Goal: Information Seeking & Learning: Check status

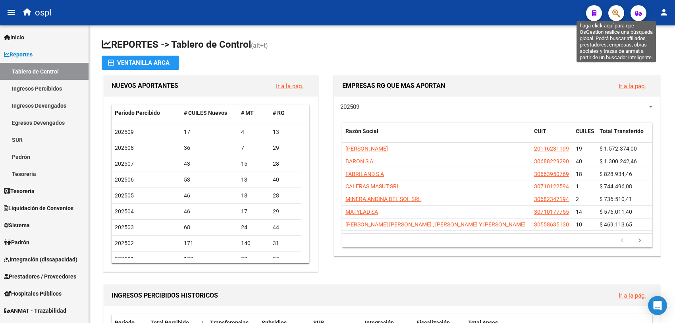
click at [612, 13] on icon "button" at bounding box center [616, 13] width 8 height 9
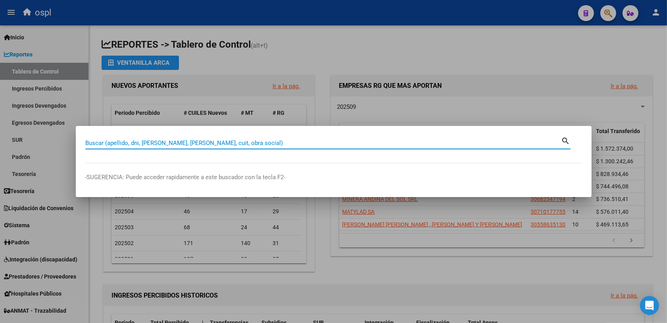
paste input "27248045871"
type input "27248045871"
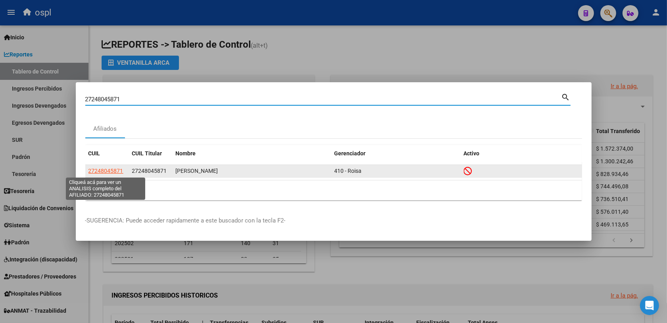
click at [102, 171] on span "27248045871" at bounding box center [106, 171] width 35 height 6
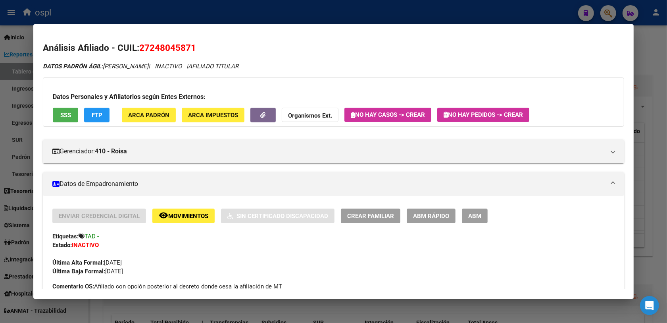
drag, startPoint x: 138, startPoint y: 46, endPoint x: 193, endPoint y: 47, distance: 55.2
click at [193, 47] on h2 "Análisis Afiliado - CUIL: 27248045871" at bounding box center [334, 47] width 582 height 13
copy span "27248045871"
drag, startPoint x: 288, startPoint y: 309, endPoint x: 150, endPoint y: 266, distance: 144.5
click at [288, 310] on div at bounding box center [333, 161] width 667 height 323
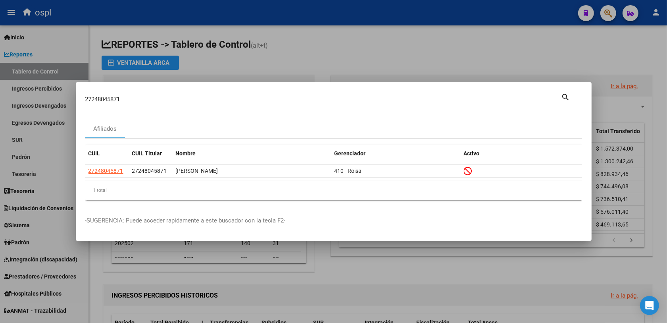
click at [326, 47] on div at bounding box center [333, 161] width 667 height 323
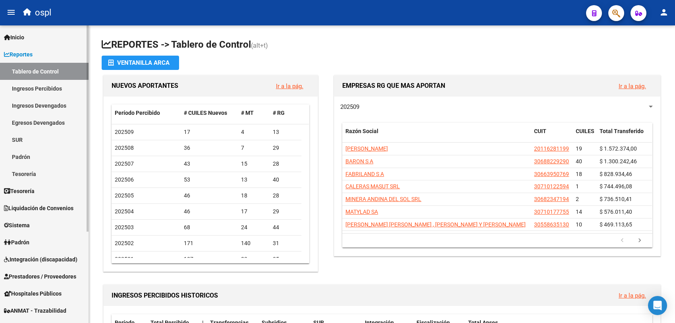
click at [42, 255] on span "Integración (discapacidad)" at bounding box center [40, 259] width 73 height 9
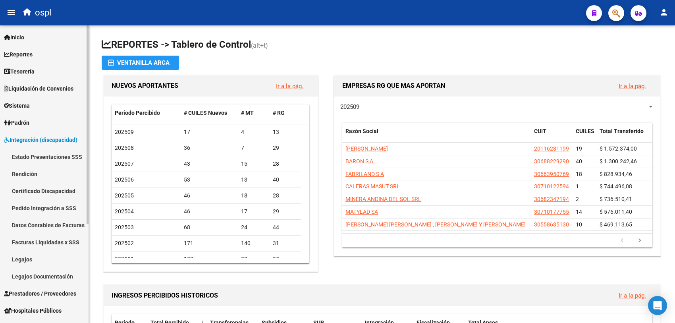
click at [34, 207] on link "Pedido Integración a SSS" at bounding box center [44, 207] width 89 height 17
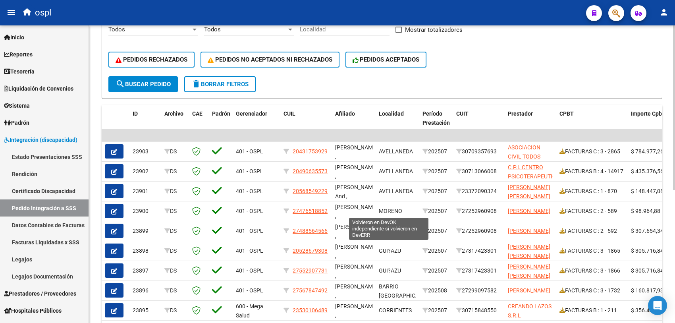
scroll to position [241, 0]
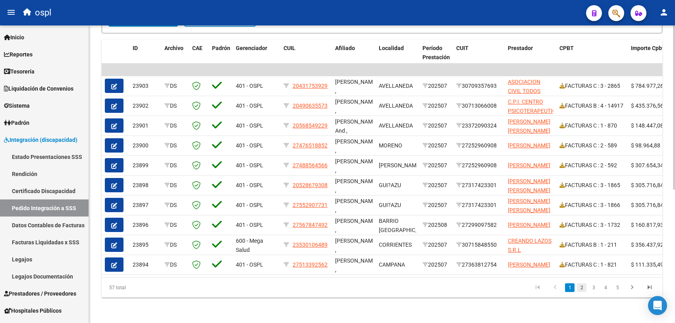
click at [579, 284] on link "2" at bounding box center [582, 287] width 10 height 9
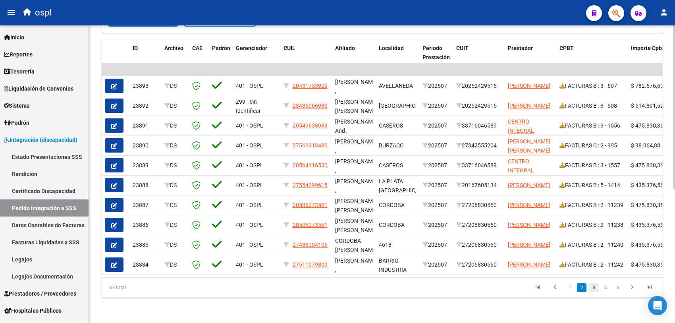
click at [591, 288] on link "3" at bounding box center [594, 287] width 10 height 9
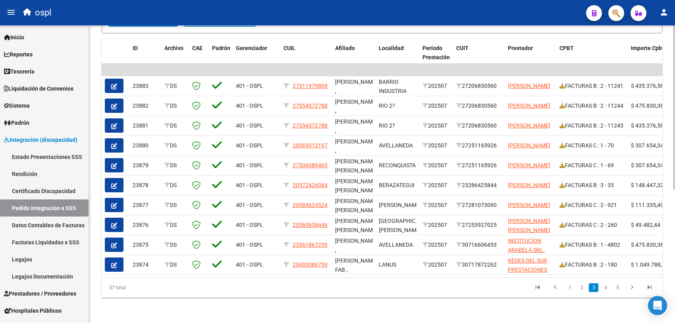
click at [607, 289] on link "4" at bounding box center [606, 287] width 10 height 9
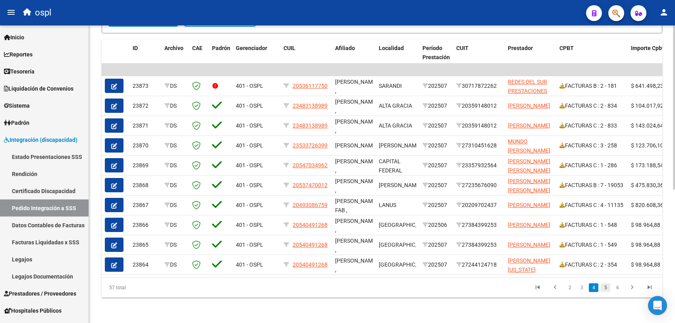
click at [606, 289] on link "5" at bounding box center [606, 287] width 10 height 9
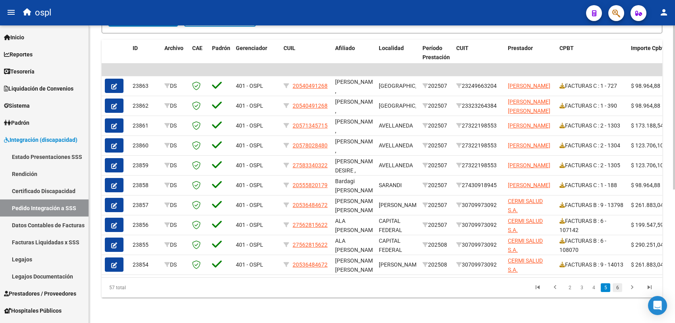
click at [616, 289] on link "6" at bounding box center [618, 287] width 10 height 9
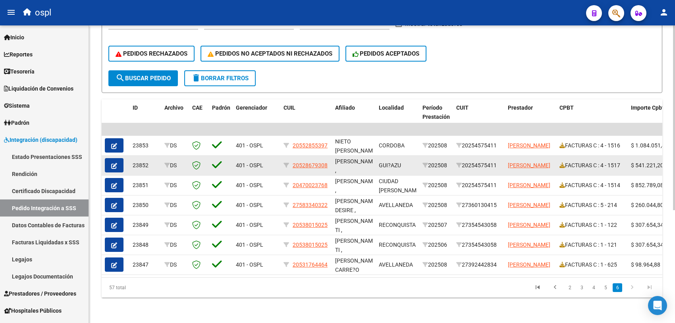
scroll to position [82, 0]
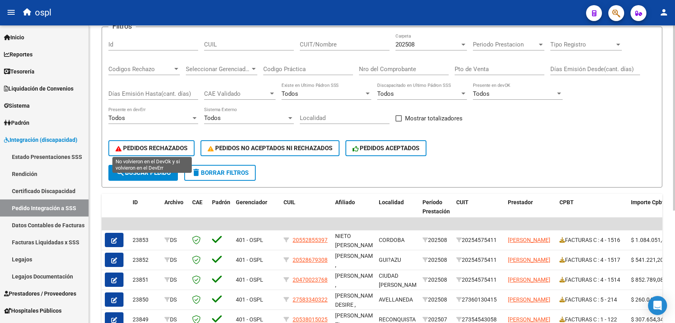
click at [159, 148] on span "PEDIDOS RECHAZADOS" at bounding box center [152, 148] width 72 height 7
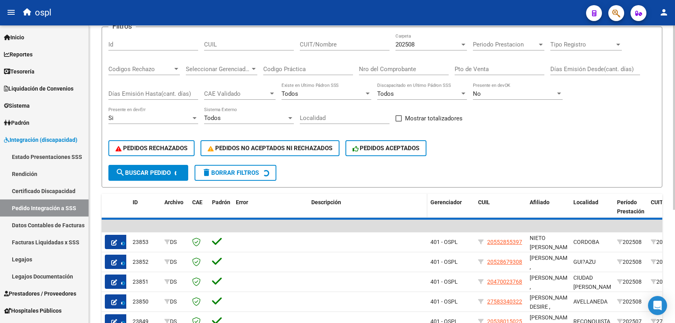
scroll to position [40, 0]
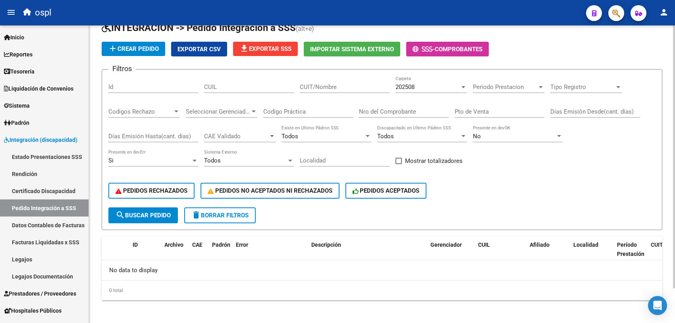
click at [419, 87] on div "202508" at bounding box center [427, 86] width 64 height 7
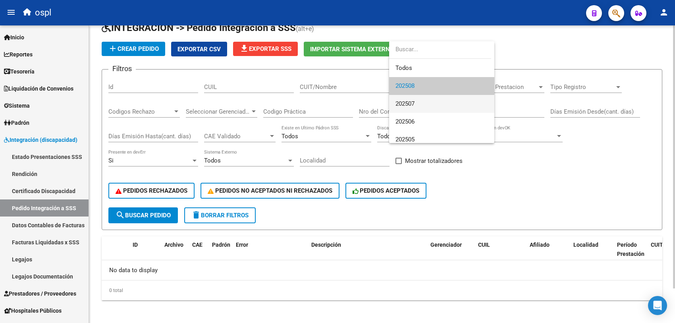
drag, startPoint x: 410, startPoint y: 103, endPoint x: 392, endPoint y: 113, distance: 20.8
click at [410, 104] on span "202507" at bounding box center [404, 103] width 19 height 7
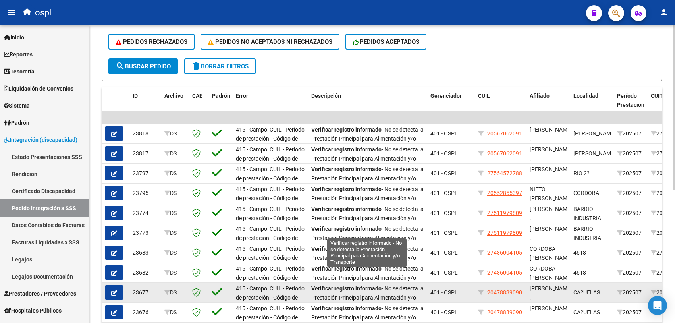
scroll to position [241, 0]
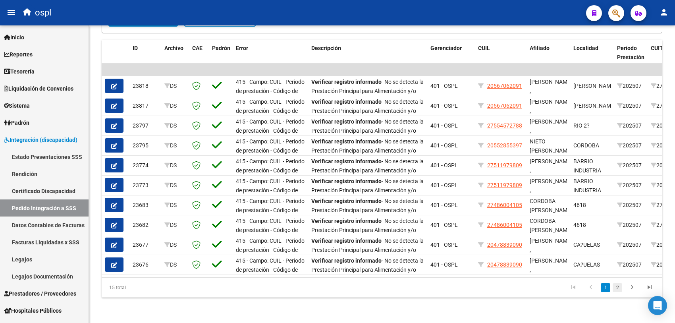
click at [617, 287] on link "2" at bounding box center [618, 287] width 10 height 9
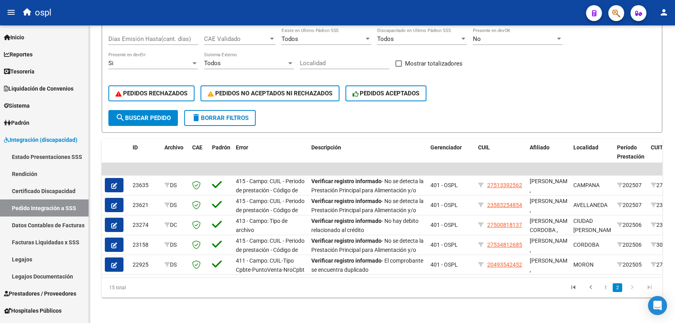
scroll to position [142, 0]
click at [607, 289] on link "1" at bounding box center [606, 287] width 10 height 9
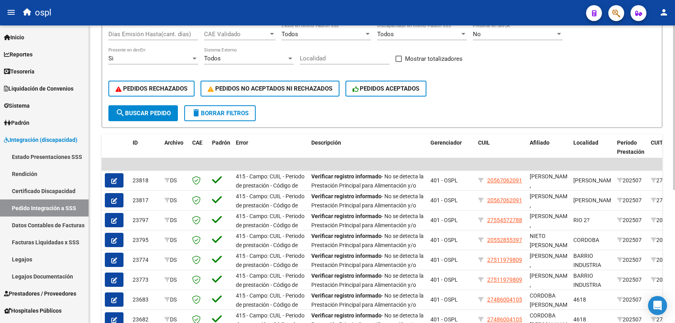
click at [208, 110] on span "delete Borrar Filtros" at bounding box center [219, 113] width 57 height 7
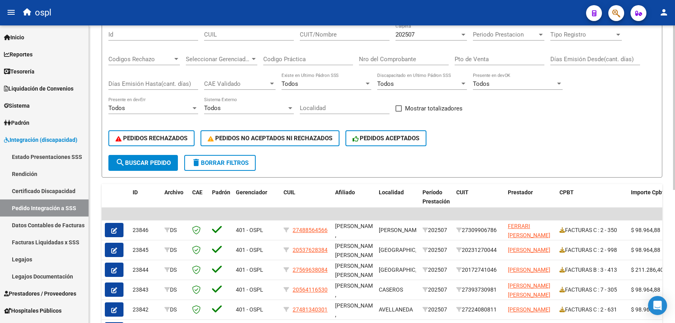
scroll to position [42, 0]
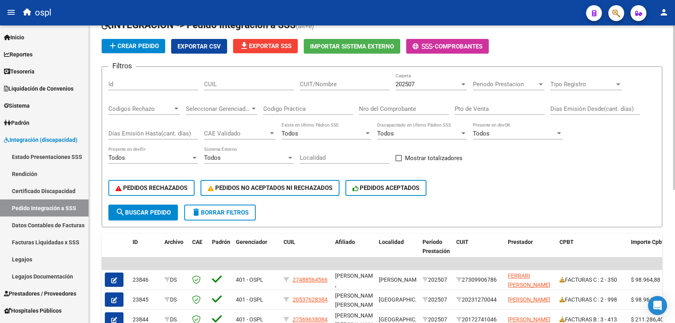
click at [421, 86] on div "202507" at bounding box center [427, 84] width 64 height 7
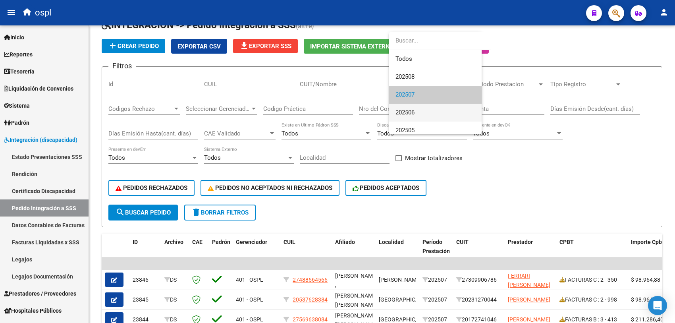
scroll to position [12, 0]
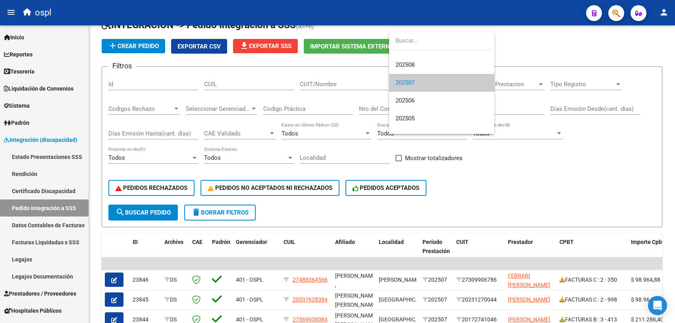
click at [424, 80] on span "202507" at bounding box center [441, 83] width 93 height 18
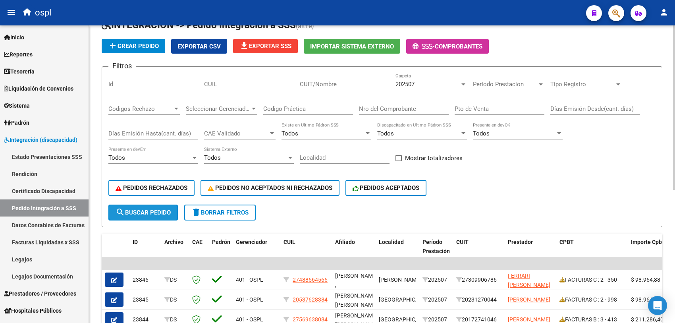
click at [156, 210] on span "search Buscar Pedido" at bounding box center [143, 212] width 55 height 7
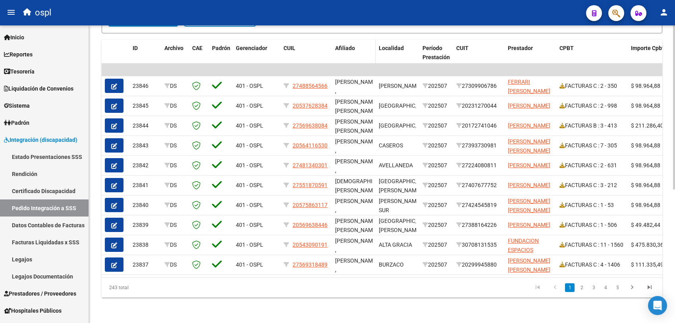
scroll to position [92, 0]
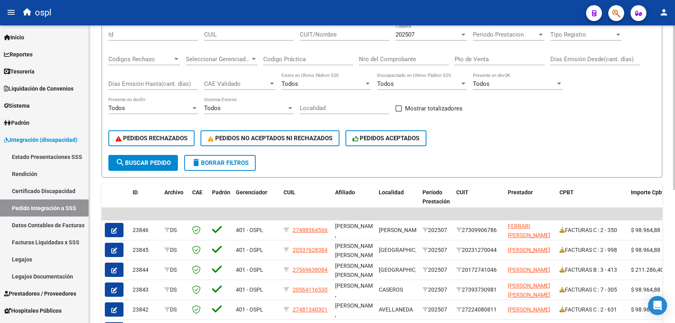
click at [316, 139] on button "PEDIDOS NO ACEPTADOS NI RECHAZADOS" at bounding box center [269, 138] width 139 height 16
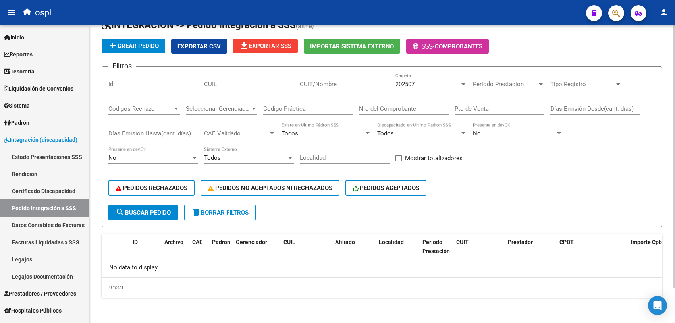
scroll to position [40, 0]
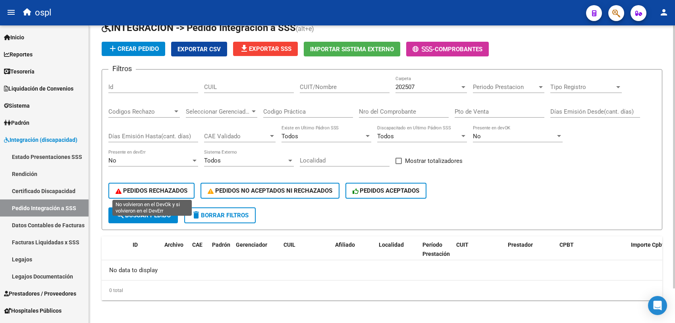
click at [162, 189] on span "PEDIDOS RECHAZADOS" at bounding box center [152, 190] width 72 height 7
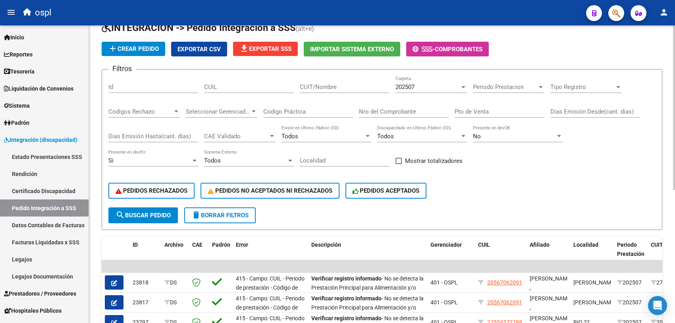
scroll to position [238, 0]
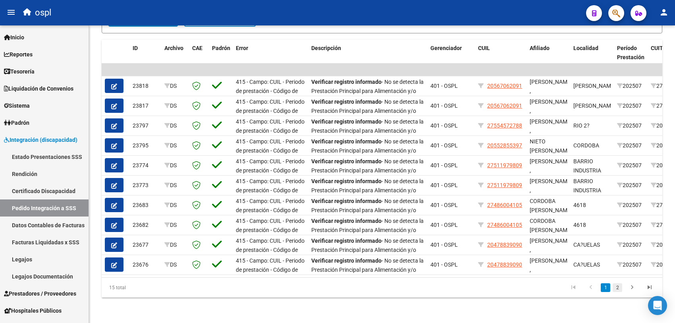
click at [617, 289] on link "2" at bounding box center [618, 287] width 10 height 9
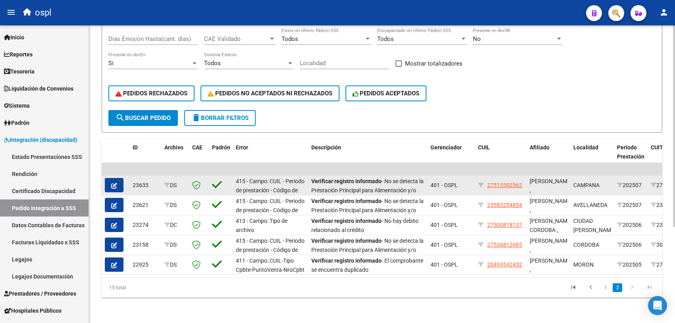
scroll to position [42, 0]
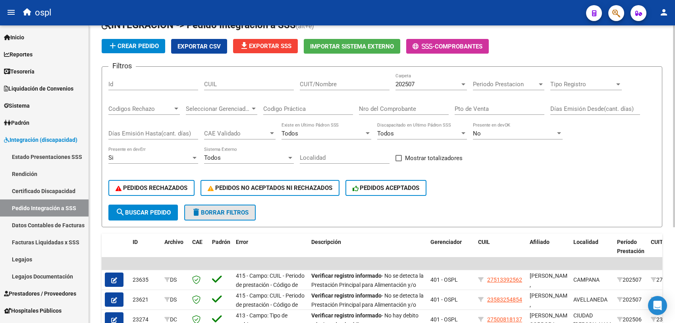
click at [217, 212] on span "delete Borrar Filtros" at bounding box center [219, 212] width 57 height 7
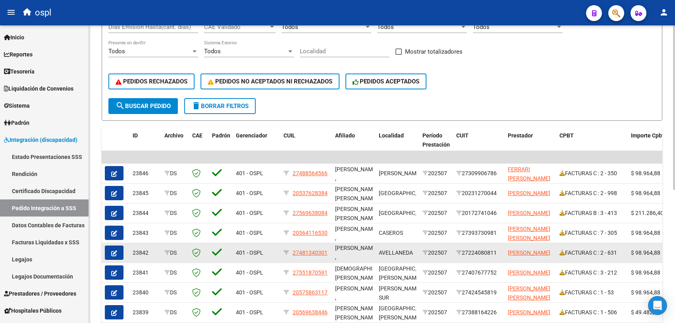
scroll to position [241, 0]
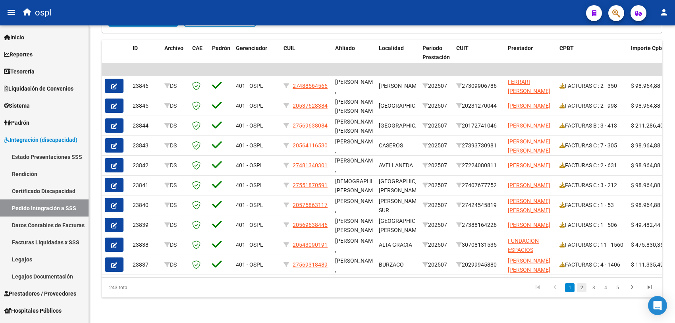
click at [584, 288] on link "2" at bounding box center [582, 287] width 10 height 9
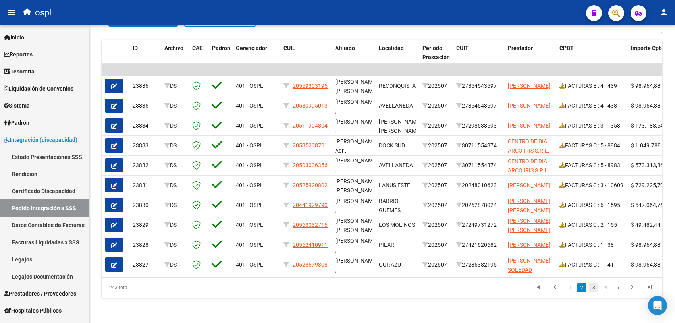
click at [592, 288] on link "3" at bounding box center [594, 287] width 10 height 9
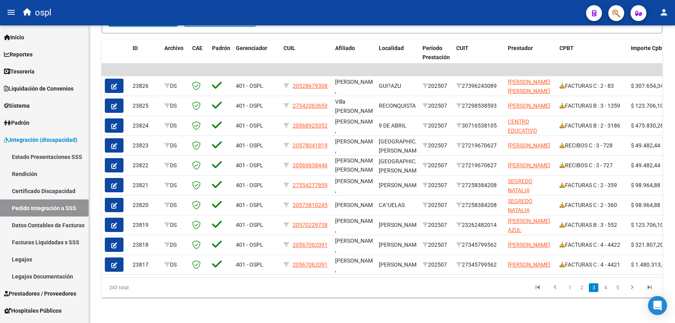
click at [600, 288] on li "4" at bounding box center [605, 287] width 12 height 13
click at [605, 287] on link "4" at bounding box center [606, 287] width 10 height 9
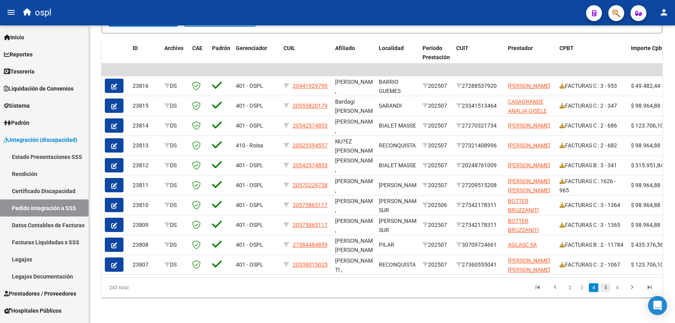
click at [608, 289] on link "5" at bounding box center [606, 287] width 10 height 9
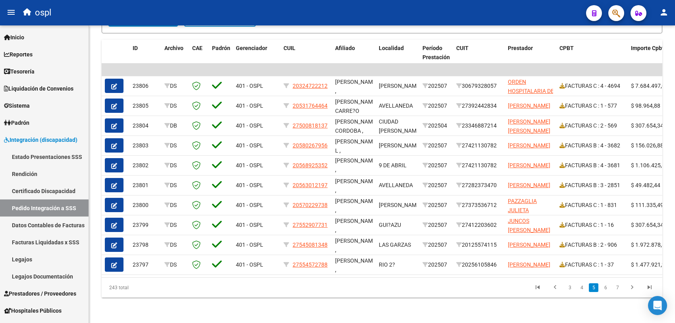
click at [611, 288] on li "7" at bounding box center [617, 287] width 12 height 13
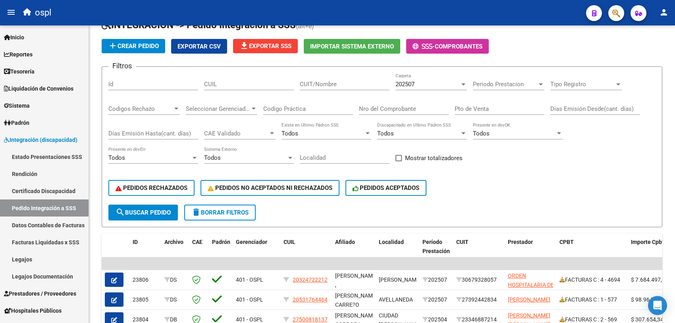
scroll to position [0, 0]
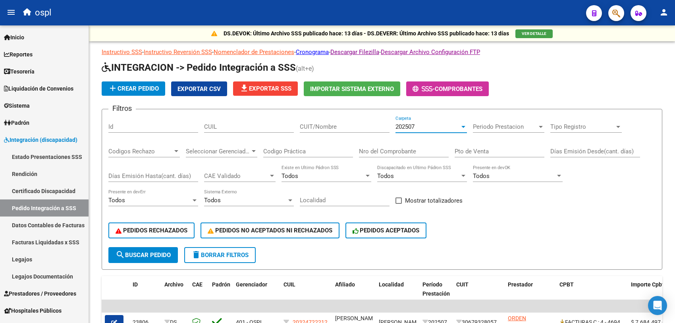
click at [425, 128] on div "202507" at bounding box center [427, 126] width 64 height 7
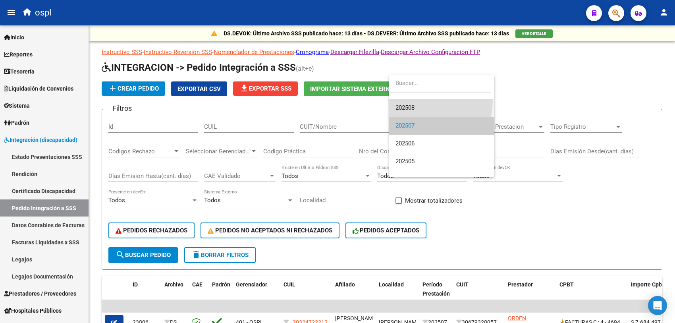
click at [409, 100] on span "202508" at bounding box center [441, 108] width 93 height 18
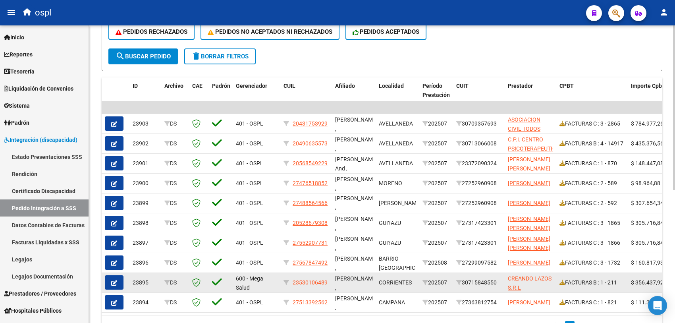
scroll to position [241, 0]
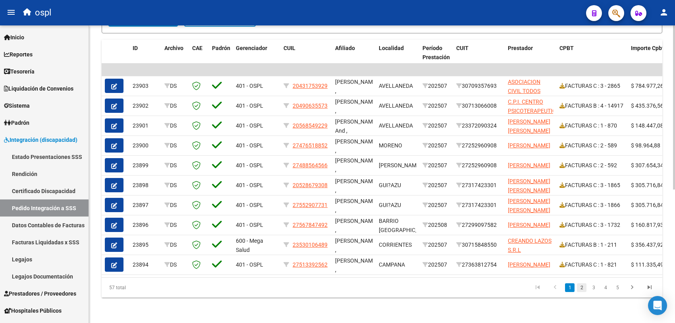
click at [580, 288] on link "2" at bounding box center [582, 287] width 10 height 9
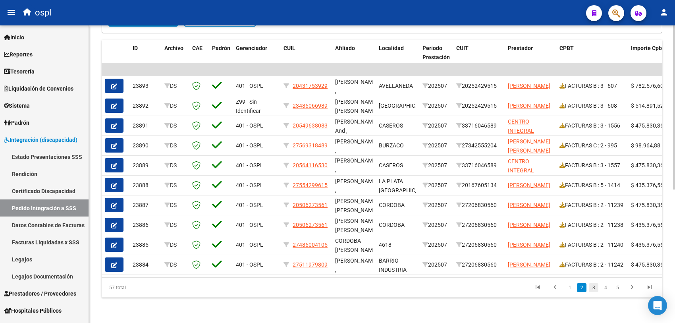
click at [592, 287] on link "3" at bounding box center [594, 287] width 10 height 9
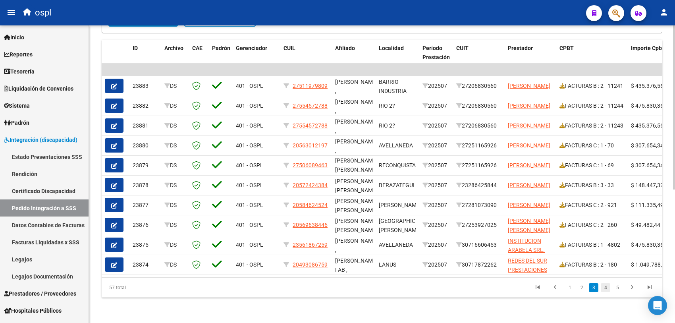
click at [602, 288] on link "4" at bounding box center [606, 287] width 10 height 9
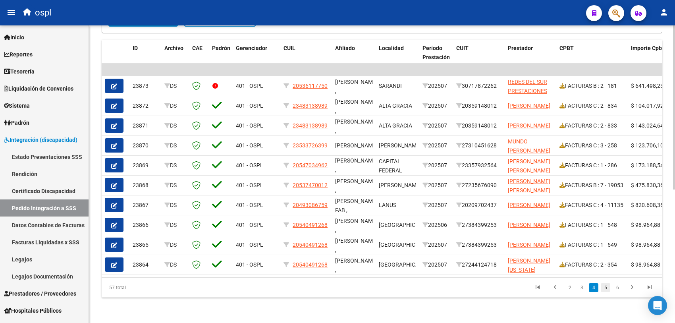
click at [607, 288] on link "5" at bounding box center [606, 287] width 10 height 9
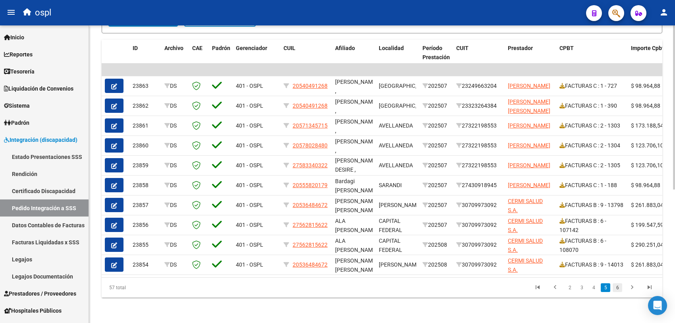
click at [614, 288] on link "6" at bounding box center [618, 287] width 10 height 9
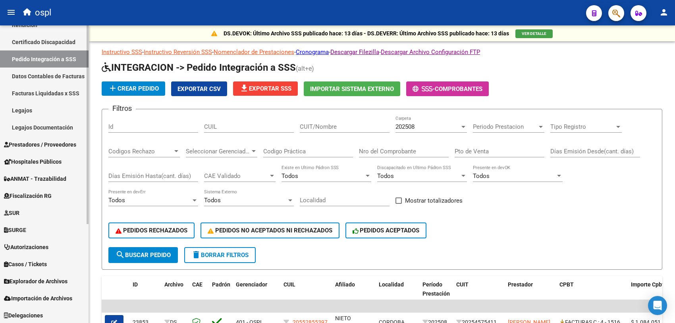
scroll to position [149, 0]
click at [40, 280] on span "Explorador de Archivos" at bounding box center [36, 280] width 64 height 9
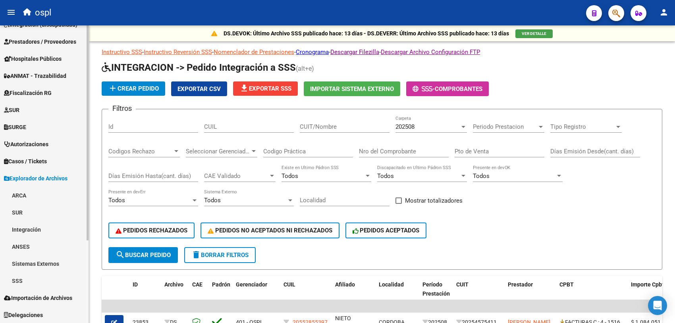
scroll to position [115, 0]
click at [32, 229] on link "Integración" at bounding box center [44, 229] width 89 height 17
click at [39, 278] on link "DS.DEVERR" at bounding box center [44, 280] width 89 height 17
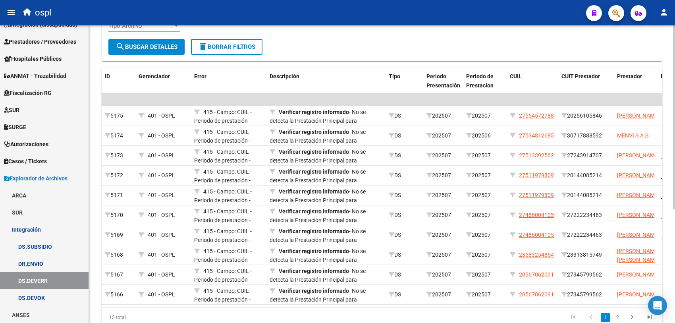
scroll to position [185, 0]
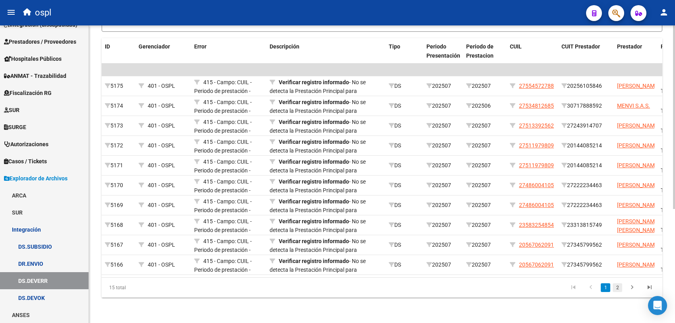
click at [615, 291] on link "2" at bounding box center [618, 287] width 10 height 9
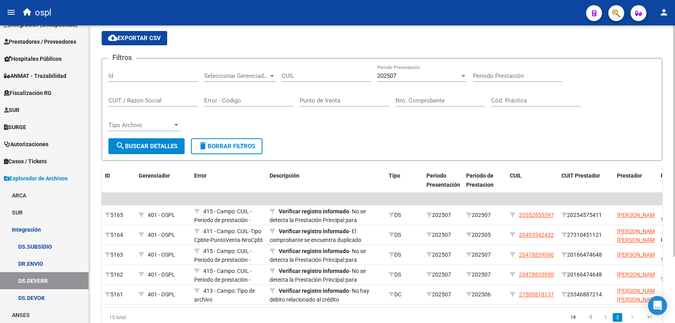
scroll to position [0, 0]
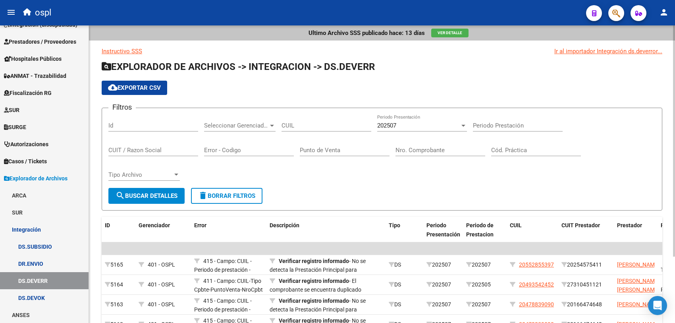
click at [396, 125] on span "202507" at bounding box center [386, 125] width 19 height 7
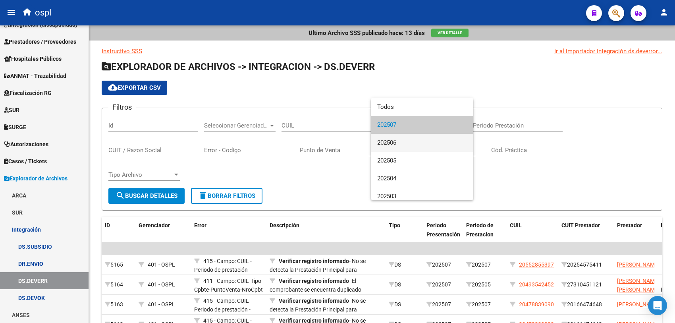
click at [398, 142] on span "202506" at bounding box center [422, 143] width 90 height 18
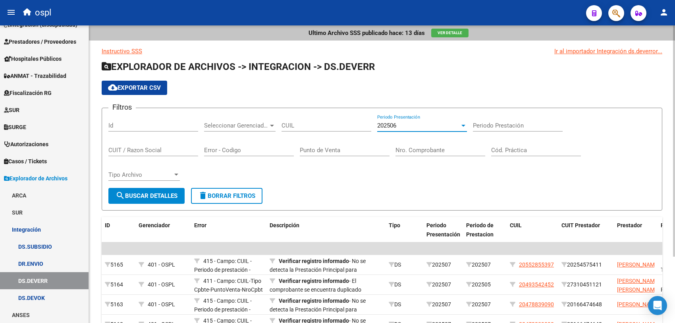
click at [150, 195] on span "search Buscar Detalles" at bounding box center [147, 195] width 62 height 7
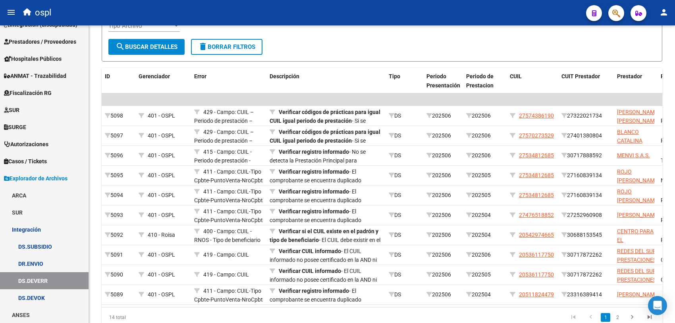
scroll to position [185, 0]
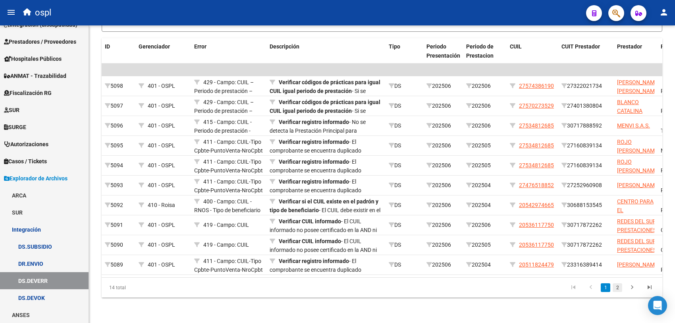
click at [614, 288] on link "2" at bounding box center [618, 287] width 10 height 9
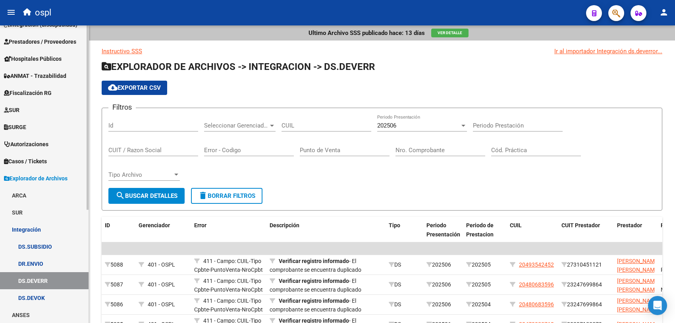
scroll to position [165, 0]
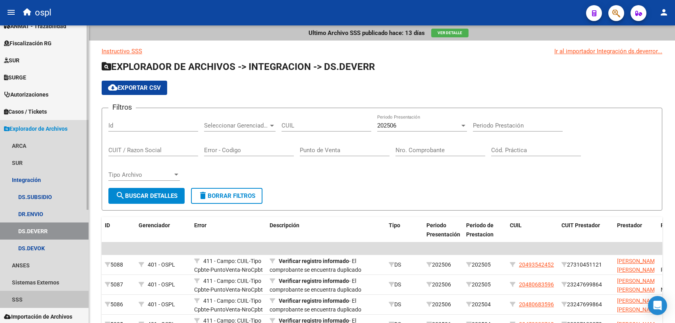
drag, startPoint x: 36, startPoint y: 299, endPoint x: 58, endPoint y: 285, distance: 25.9
click at [36, 299] on link "SSS" at bounding box center [44, 299] width 89 height 17
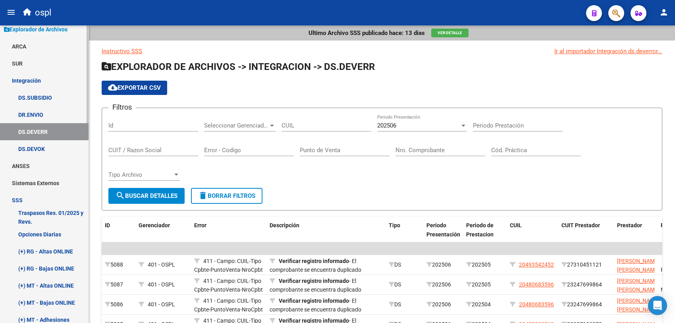
scroll to position [214, 0]
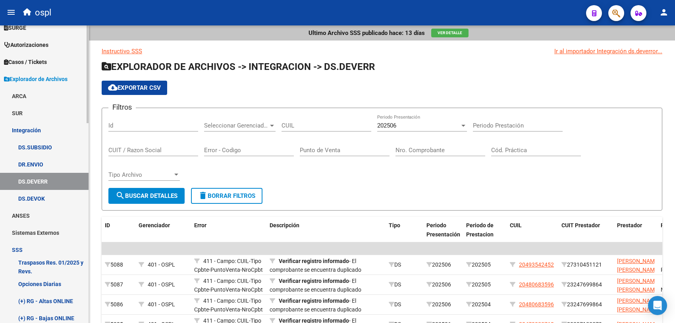
click at [28, 127] on link "Integración" at bounding box center [44, 129] width 89 height 17
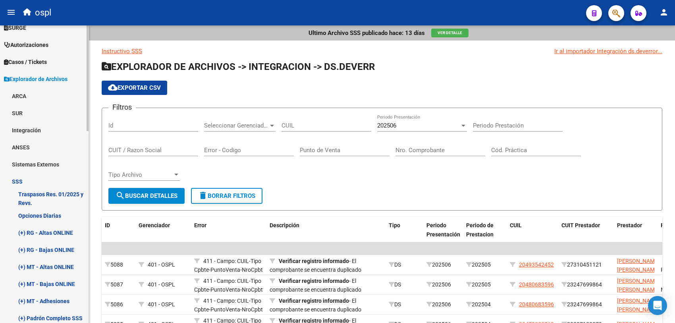
click at [56, 179] on link "SSS" at bounding box center [44, 181] width 89 height 17
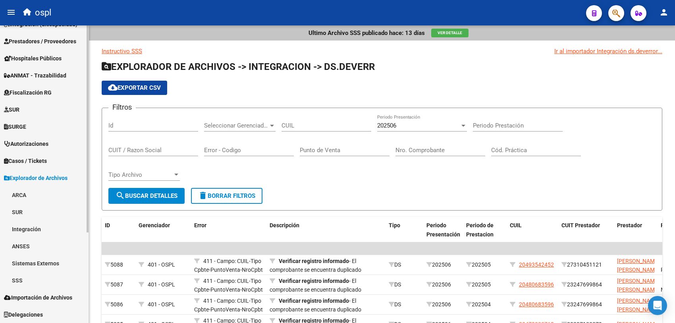
scroll to position [115, 0]
click at [29, 278] on link "SSS" at bounding box center [44, 280] width 89 height 17
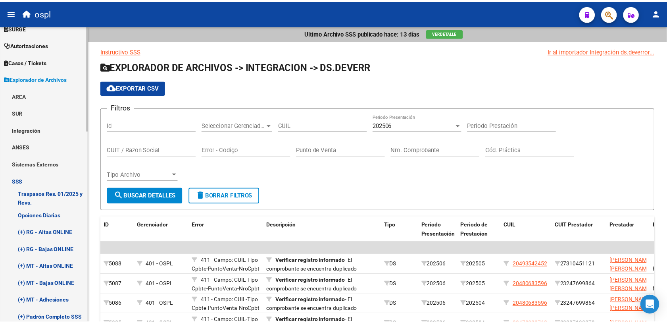
scroll to position [16, 0]
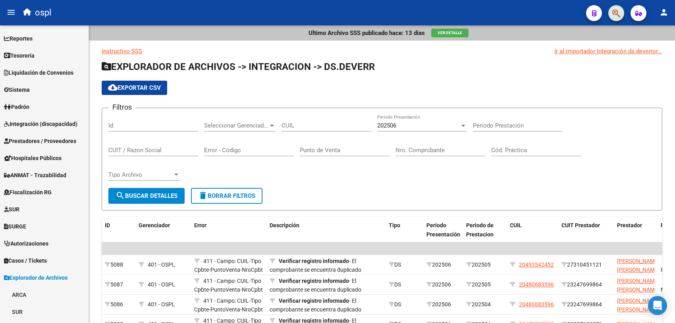
click at [615, 8] on span "button" at bounding box center [616, 13] width 8 height 16
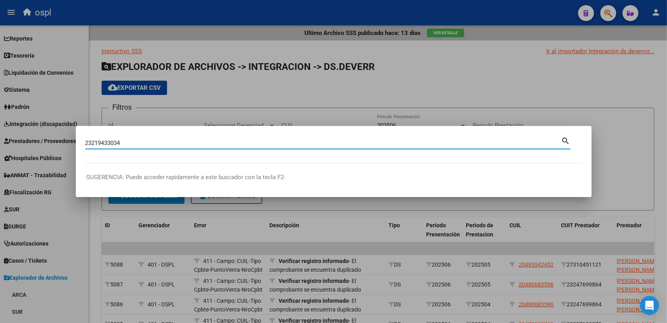
type input "23219433034"
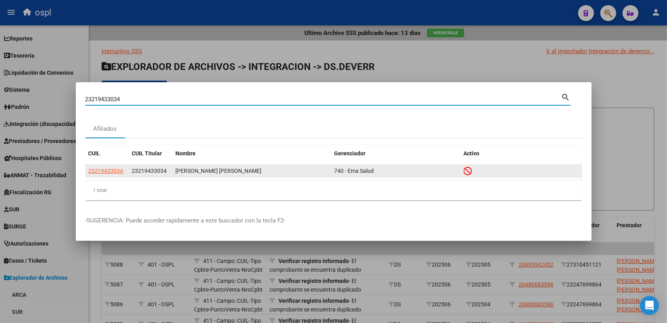
click at [108, 171] on span "23219433034" at bounding box center [106, 171] width 35 height 6
type textarea "23219433034"
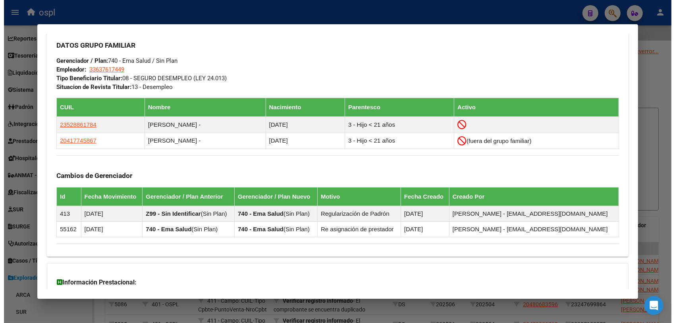
scroll to position [299, 0]
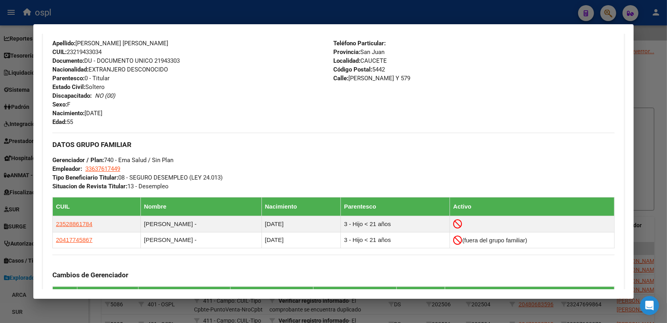
click at [91, 312] on div at bounding box center [333, 161] width 667 height 323
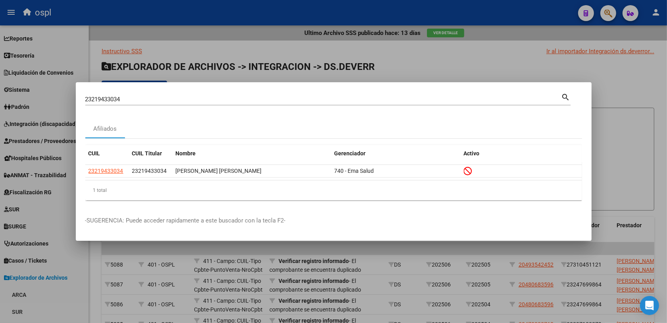
click at [630, 139] on div at bounding box center [333, 161] width 667 height 323
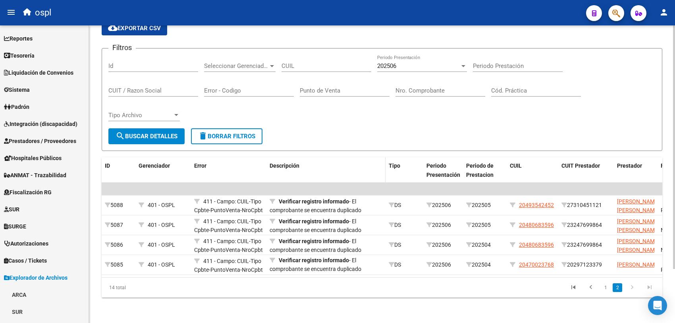
scroll to position [0, 0]
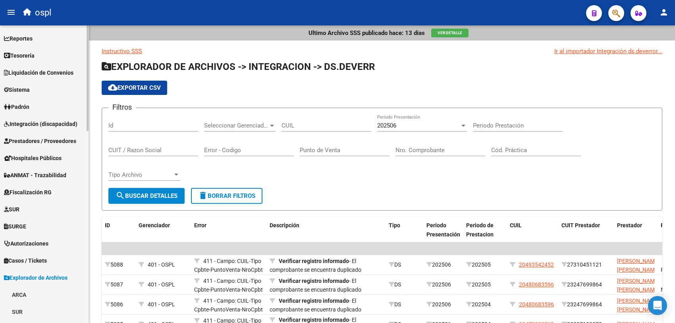
click at [43, 124] on span "Integración (discapacidad)" at bounding box center [40, 123] width 73 height 9
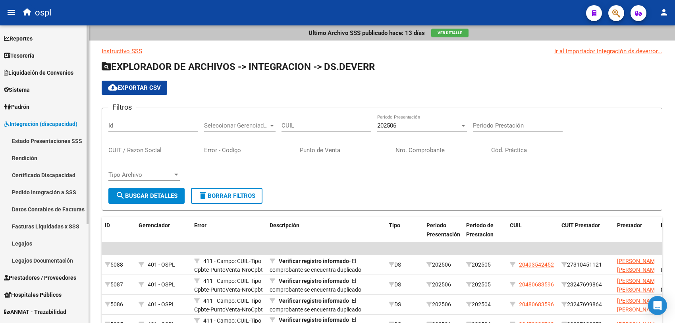
drag, startPoint x: 32, startPoint y: 239, endPoint x: 51, endPoint y: 237, distance: 18.8
click at [32, 239] on link "Legajos" at bounding box center [44, 243] width 89 height 17
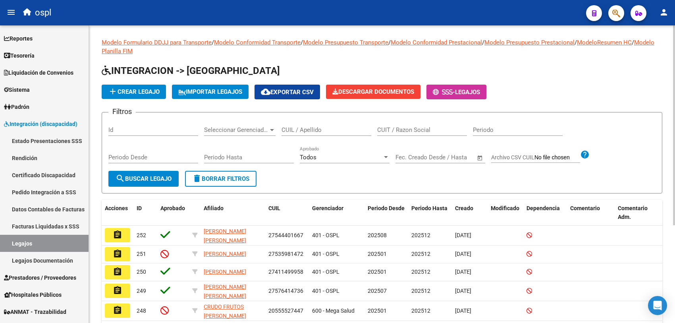
click at [304, 131] on input "CUIL / Apellido" at bounding box center [326, 129] width 90 height 7
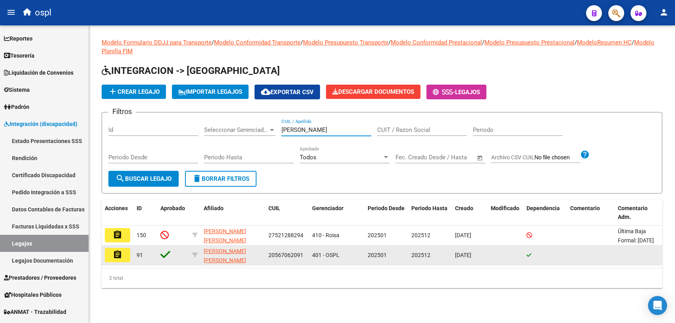
type input "[PERSON_NAME]"
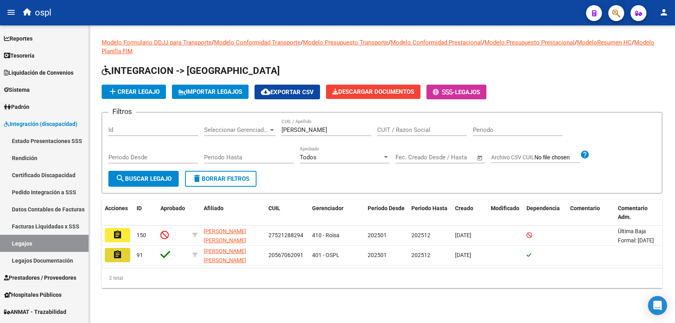
click at [122, 252] on button "assignment" at bounding box center [117, 255] width 25 height 14
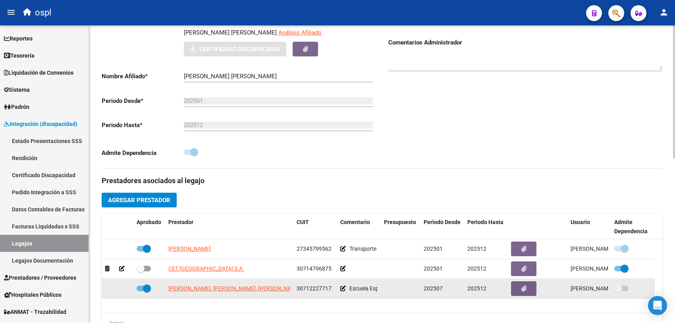
scroll to position [199, 0]
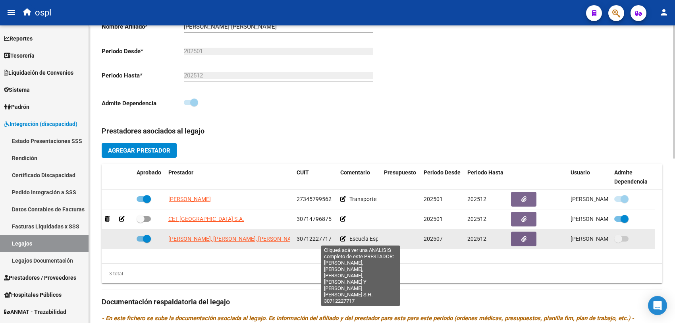
drag, startPoint x: 165, startPoint y: 239, endPoint x: 232, endPoint y: 237, distance: 67.5
click at [232, 237] on datatable-body-cell "[PERSON_NAME], [PERSON_NAME], [PERSON_NAME], [PERSON_NAME] Y [PERSON_NAME] [PER…" at bounding box center [229, 238] width 128 height 19
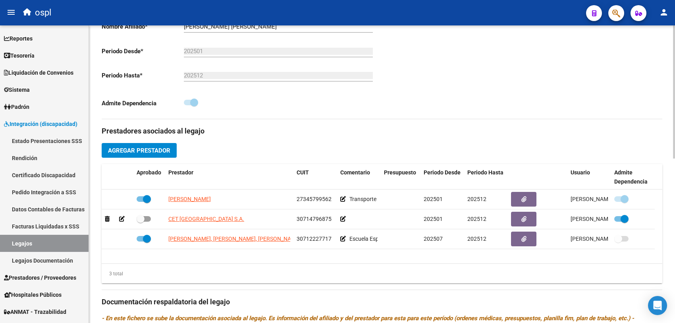
copy span "[PERSON_NAME]"
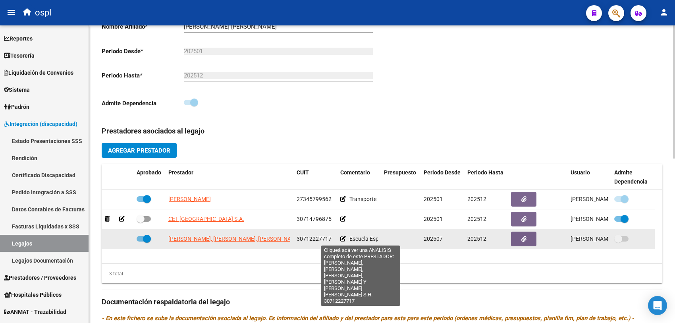
click at [269, 239] on span "[PERSON_NAME], [PERSON_NAME], [PERSON_NAME], [PERSON_NAME] Y [PERSON_NAME] [PER…" at bounding box center [308, 238] width 280 height 6
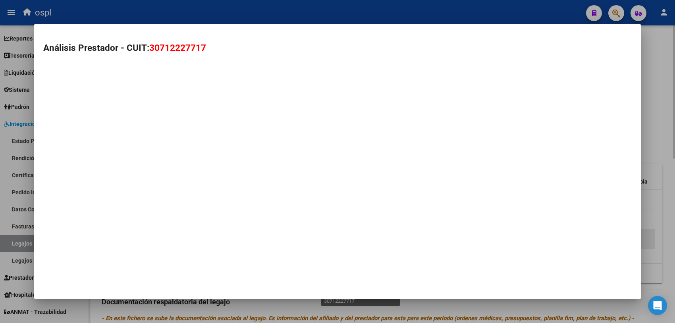
type textarea "30712227717"
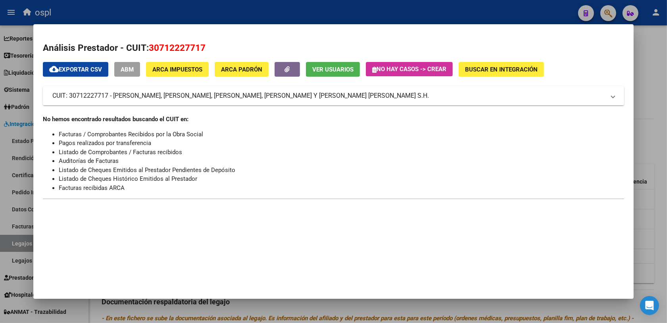
click at [252, 305] on div at bounding box center [333, 161] width 667 height 323
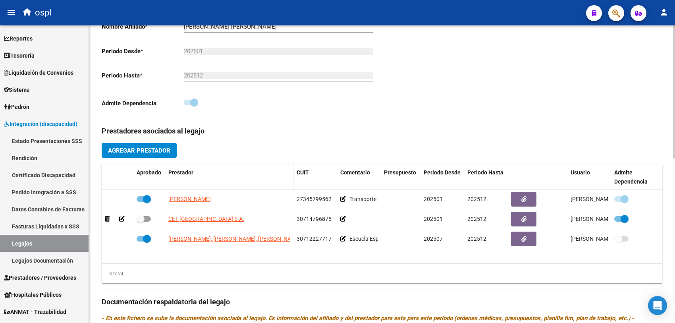
scroll to position [347, 0]
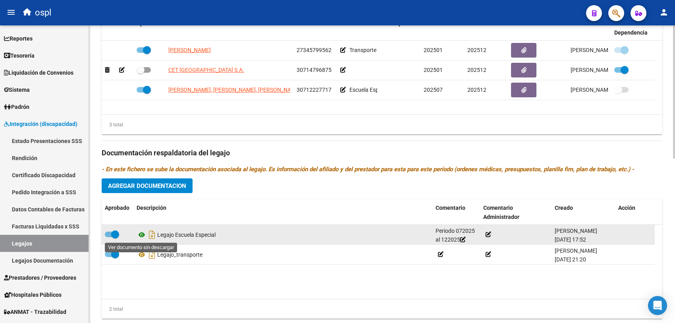
click at [141, 235] on icon at bounding box center [142, 235] width 10 height 10
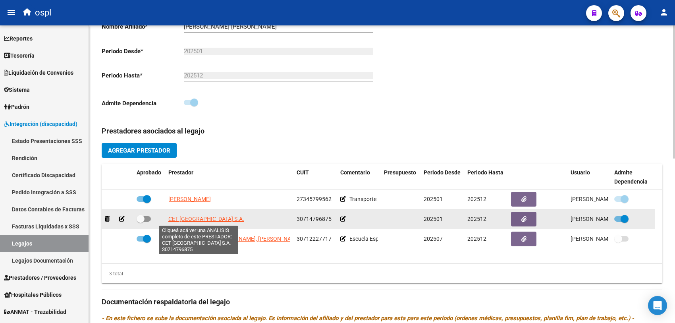
scroll to position [298, 0]
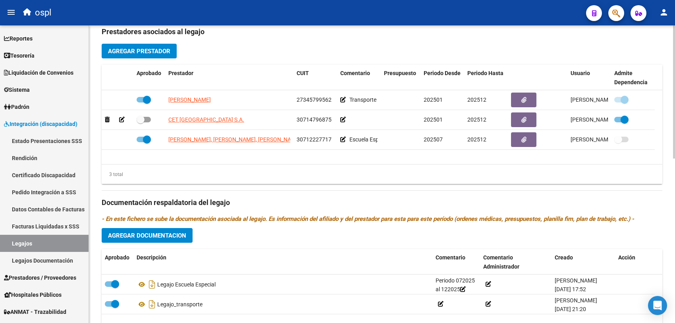
click at [141, 239] on button "Agregar Documentacion" at bounding box center [147, 235] width 91 height 15
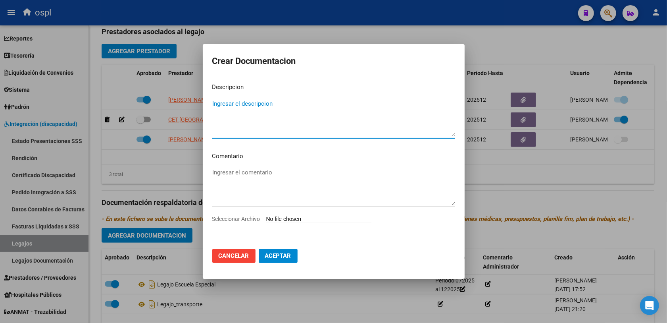
click at [298, 221] on input "Seleccionar Archivo" at bounding box center [318, 220] width 105 height 8
type input "C:\fakepath\ilovepdf_merged (71).pdf"
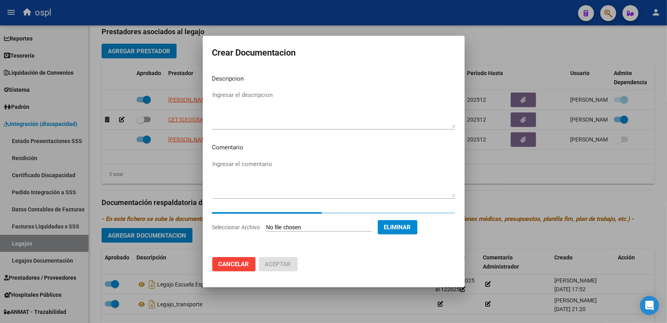
click at [251, 112] on textarea "Ingresar el descripcion" at bounding box center [333, 109] width 243 height 37
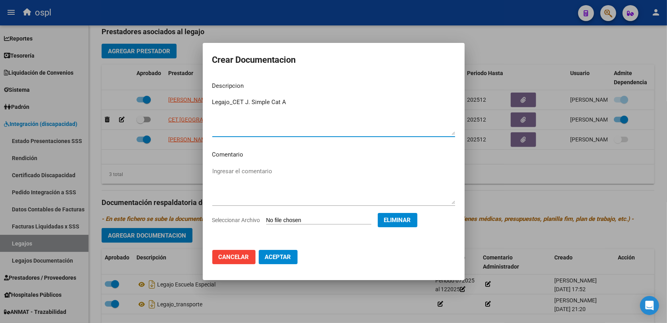
type textarea "Legajo_CET J. Simple Cat A"
click at [281, 255] on span "Aceptar" at bounding box center [278, 256] width 26 height 7
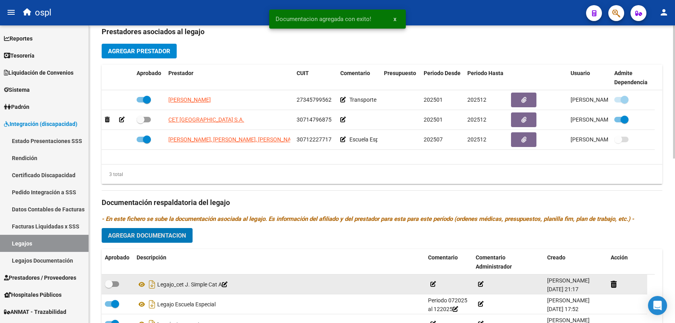
click at [118, 287] on label at bounding box center [112, 284] width 14 height 10
click at [109, 287] on input "checkbox" at bounding box center [108, 287] width 0 height 0
checkbox input "true"
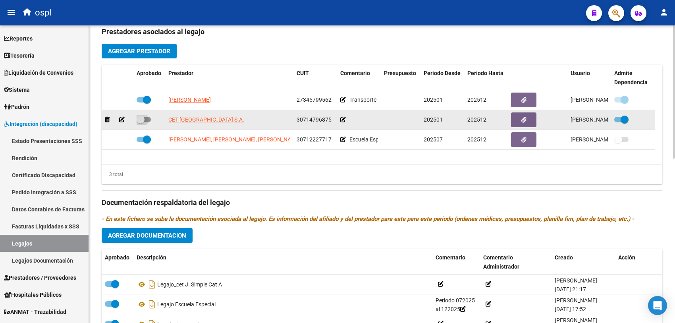
click at [139, 118] on span at bounding box center [141, 120] width 8 height 8
click at [140, 122] on input "checkbox" at bounding box center [140, 122] width 0 height 0
checkbox input "true"
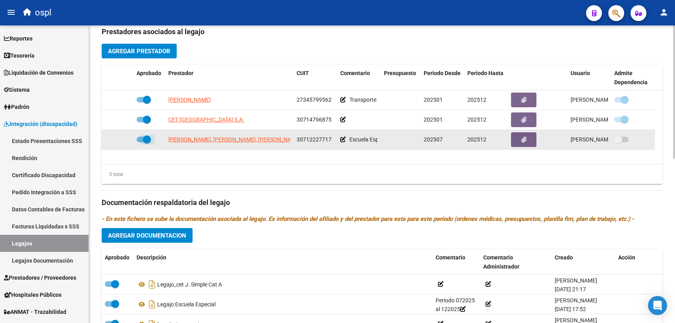
click at [146, 139] on span at bounding box center [147, 139] width 8 height 8
click at [141, 142] on input "checkbox" at bounding box center [140, 142] width 0 height 0
checkbox input "false"
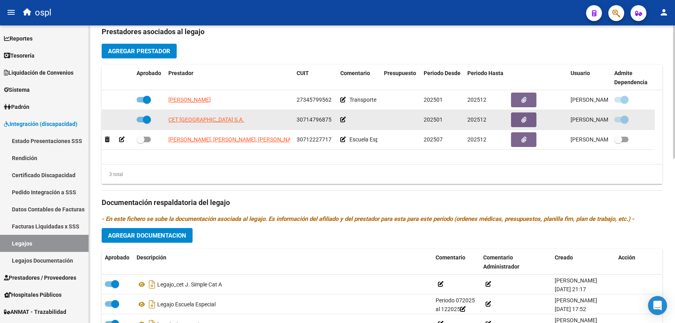
click at [338, 119] on datatable-body-cell at bounding box center [359, 119] width 44 height 19
click at [341, 119] on icon at bounding box center [343, 120] width 6 height 6
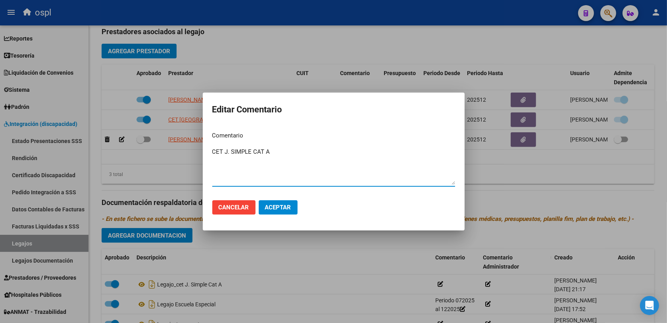
type textarea "CET J. SIMPLE CAT A"
drag, startPoint x: 289, startPoint y: 210, endPoint x: 294, endPoint y: 213, distance: 6.1
click at [288, 210] on span "Aceptar" at bounding box center [278, 207] width 26 height 7
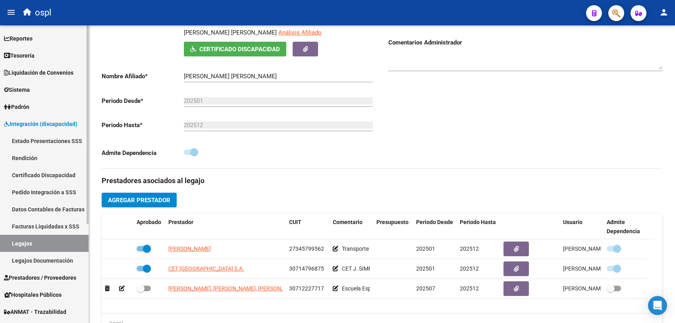
scroll to position [0, 0]
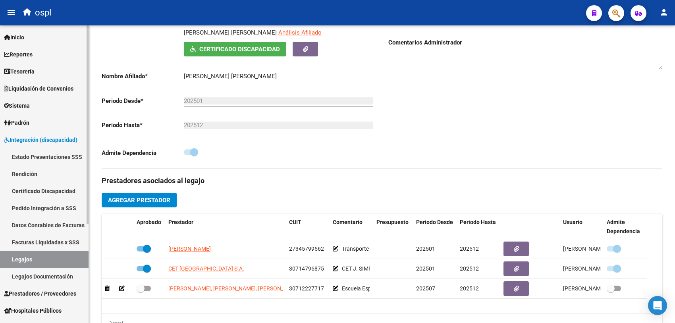
click at [38, 129] on link "Padrón" at bounding box center [44, 122] width 89 height 17
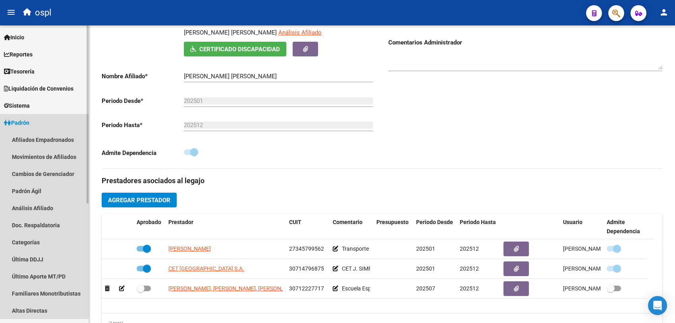
click at [36, 123] on link "Padrón" at bounding box center [44, 122] width 89 height 17
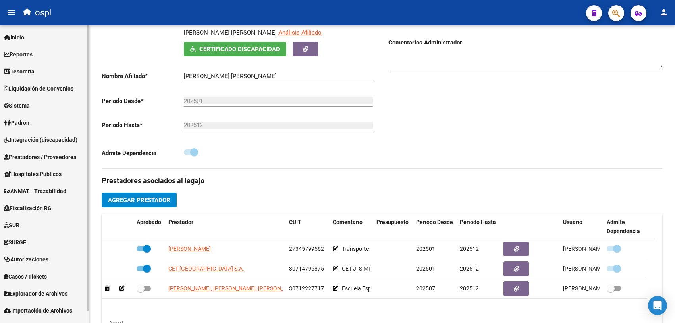
click at [35, 153] on span "Prestadores / Proveedores" at bounding box center [40, 156] width 72 height 9
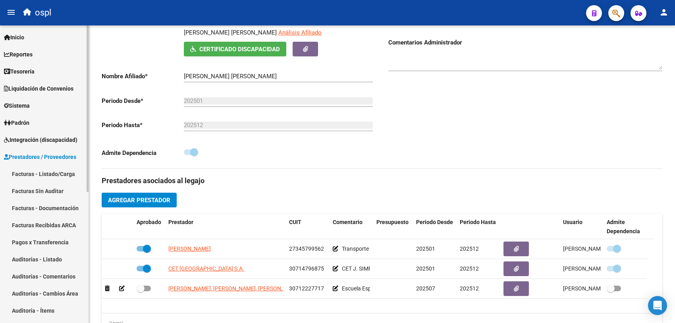
click at [45, 173] on link "Facturas - Listado/Carga" at bounding box center [44, 173] width 89 height 17
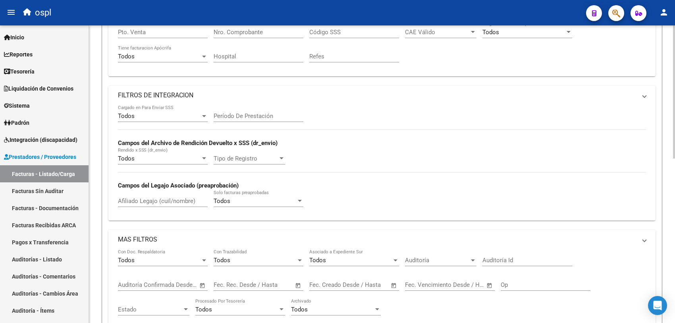
scroll to position [26, 0]
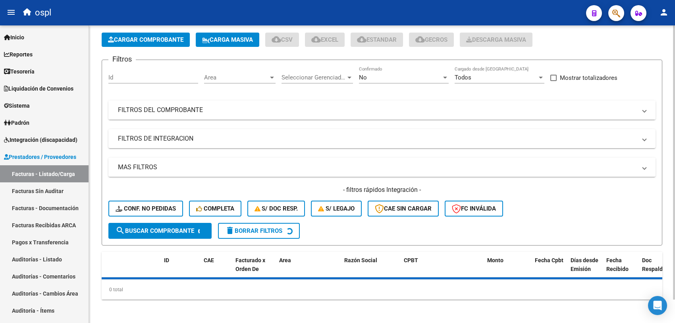
click at [489, 112] on mat-panel-title "FILTROS DEL COMPROBANTE" at bounding box center [377, 110] width 518 height 9
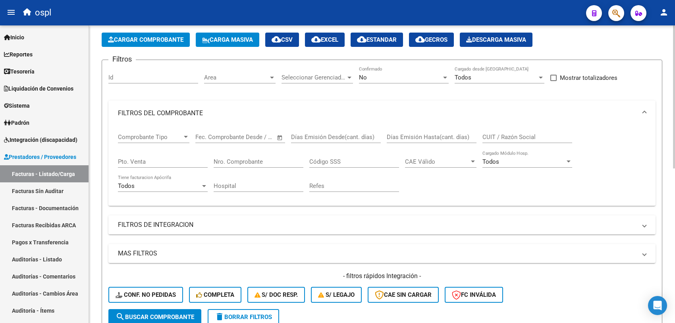
click at [525, 137] on input "CUIT / Razón Social" at bounding box center [527, 136] width 90 height 7
paste input "27345799562"
type input "27345799562"
click at [170, 310] on button "search Buscar Comprobante" at bounding box center [154, 317] width 93 height 16
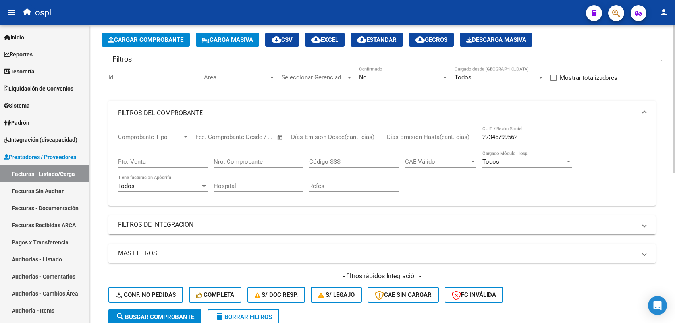
click at [466, 76] on span "Todos" at bounding box center [463, 77] width 17 height 7
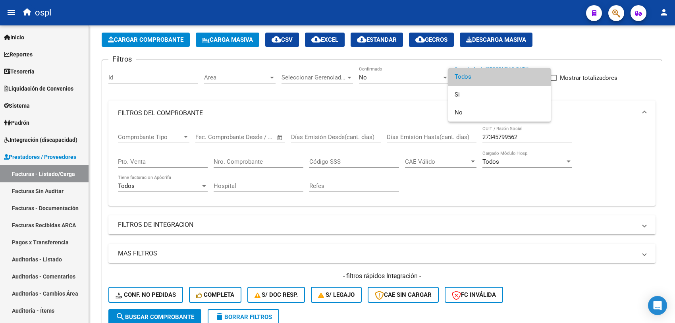
click at [384, 77] on div at bounding box center [337, 161] width 675 height 323
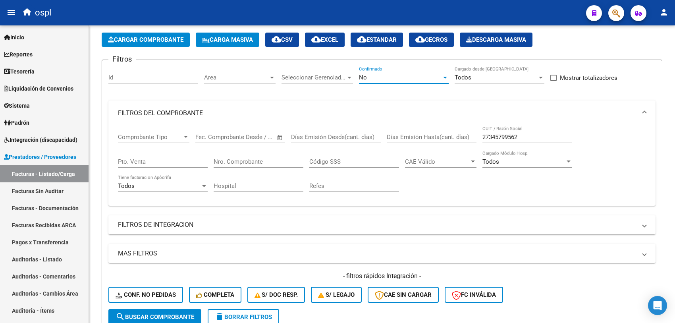
click at [384, 77] on div "No" at bounding box center [400, 77] width 83 height 7
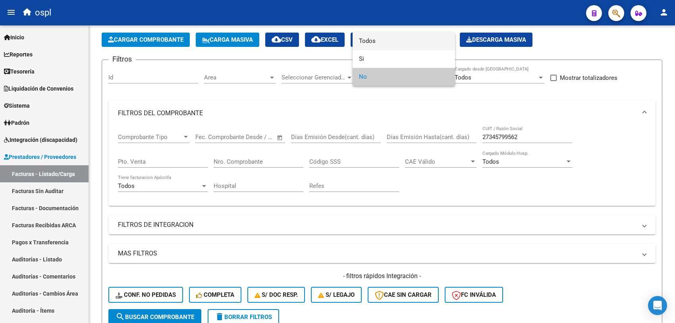
click at [374, 36] on span "Todos" at bounding box center [404, 41] width 90 height 18
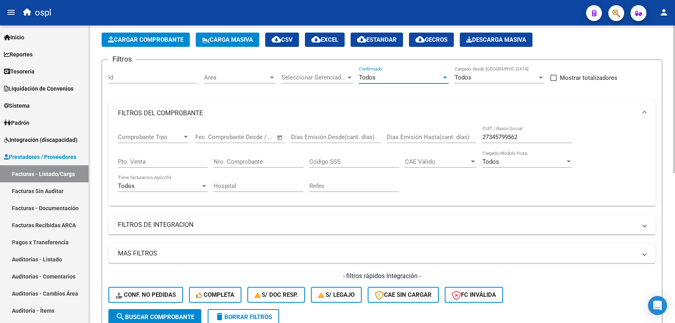
click at [227, 78] on span "Area" at bounding box center [236, 77] width 64 height 7
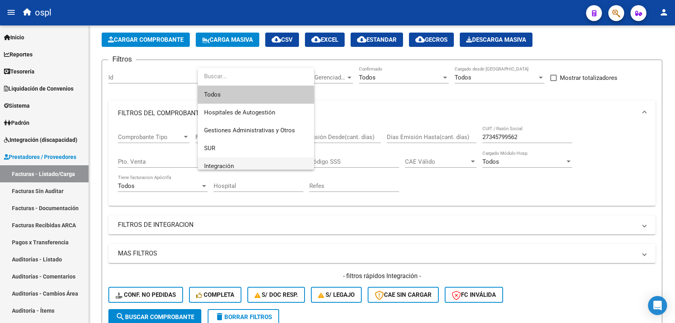
click at [227, 160] on span "Integración" at bounding box center [256, 166] width 104 height 18
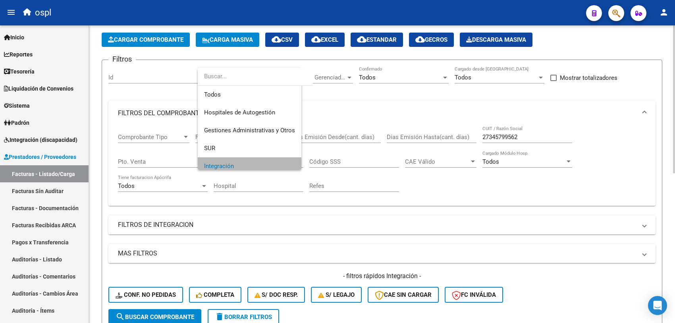
scroll to position [5, 0]
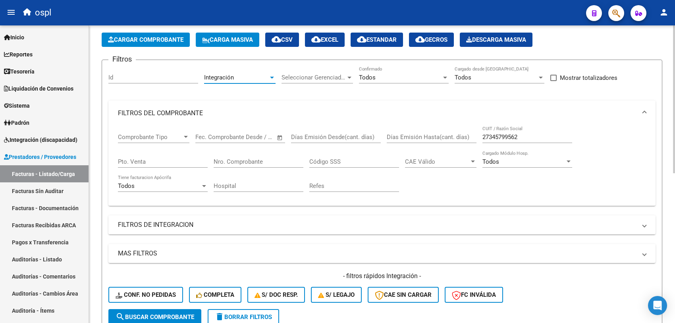
drag, startPoint x: 180, startPoint y: 316, endPoint x: 220, endPoint y: 297, distance: 44.9
click at [181, 316] on span "search Buscar Comprobante" at bounding box center [155, 316] width 79 height 7
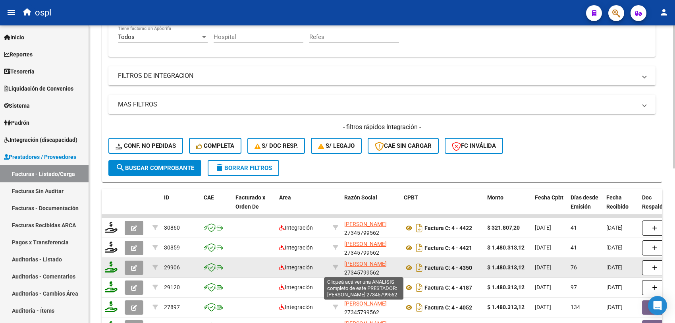
scroll to position [10, 0]
click at [136, 265] on icon "button" at bounding box center [134, 268] width 6 height 6
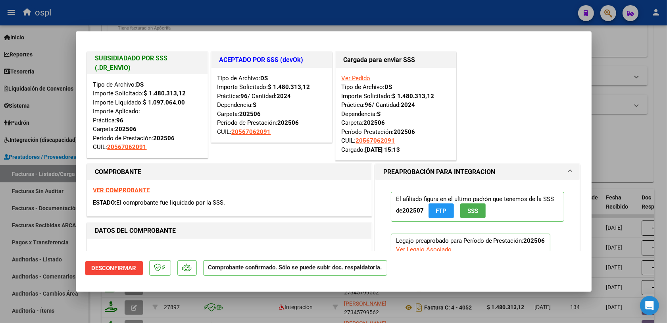
drag, startPoint x: 147, startPoint y: 99, endPoint x: 195, endPoint y: 100, distance: 48.1
click at [182, 99] on strong "$ 1.097.064,00" at bounding box center [164, 102] width 42 height 7
drag, startPoint x: 116, startPoint y: 129, endPoint x: 159, endPoint y: 129, distance: 42.9
click at [159, 129] on div "Tipo de Archivo: DS Importe Solicitado: $ 1.480.313,12 Importe Liquidado: $ 1.0…" at bounding box center [147, 115] width 108 height 71
drag, startPoint x: 176, startPoint y: 137, endPoint x: 149, endPoint y: 138, distance: 27.0
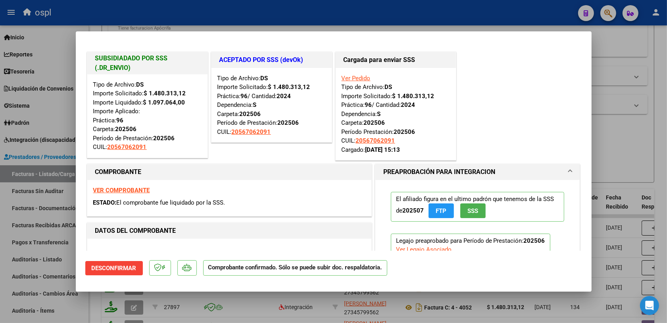
click at [149, 138] on div "Tipo de Archivo: DS Importe Solicitado: $ 1.480.313,12 Importe Liquidado: $ 1.0…" at bounding box center [147, 115] width 108 height 71
click at [610, 138] on div at bounding box center [333, 161] width 667 height 323
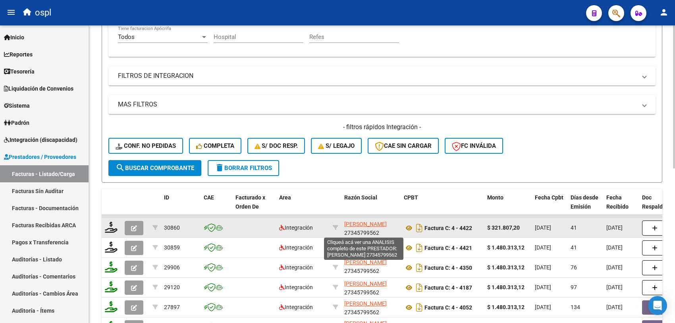
scroll to position [224, 0]
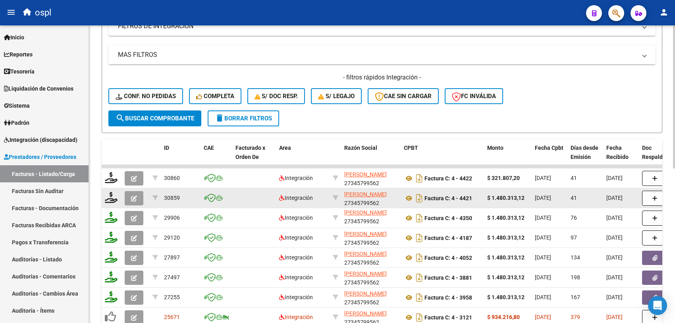
click at [139, 197] on button "button" at bounding box center [134, 198] width 19 height 14
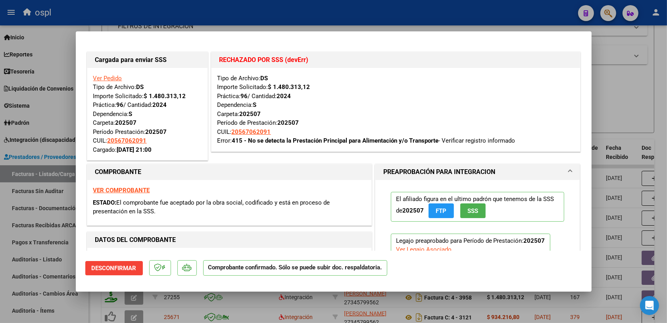
click at [609, 99] on div at bounding box center [333, 161] width 667 height 323
